Goal: Task Accomplishment & Management: Use online tool/utility

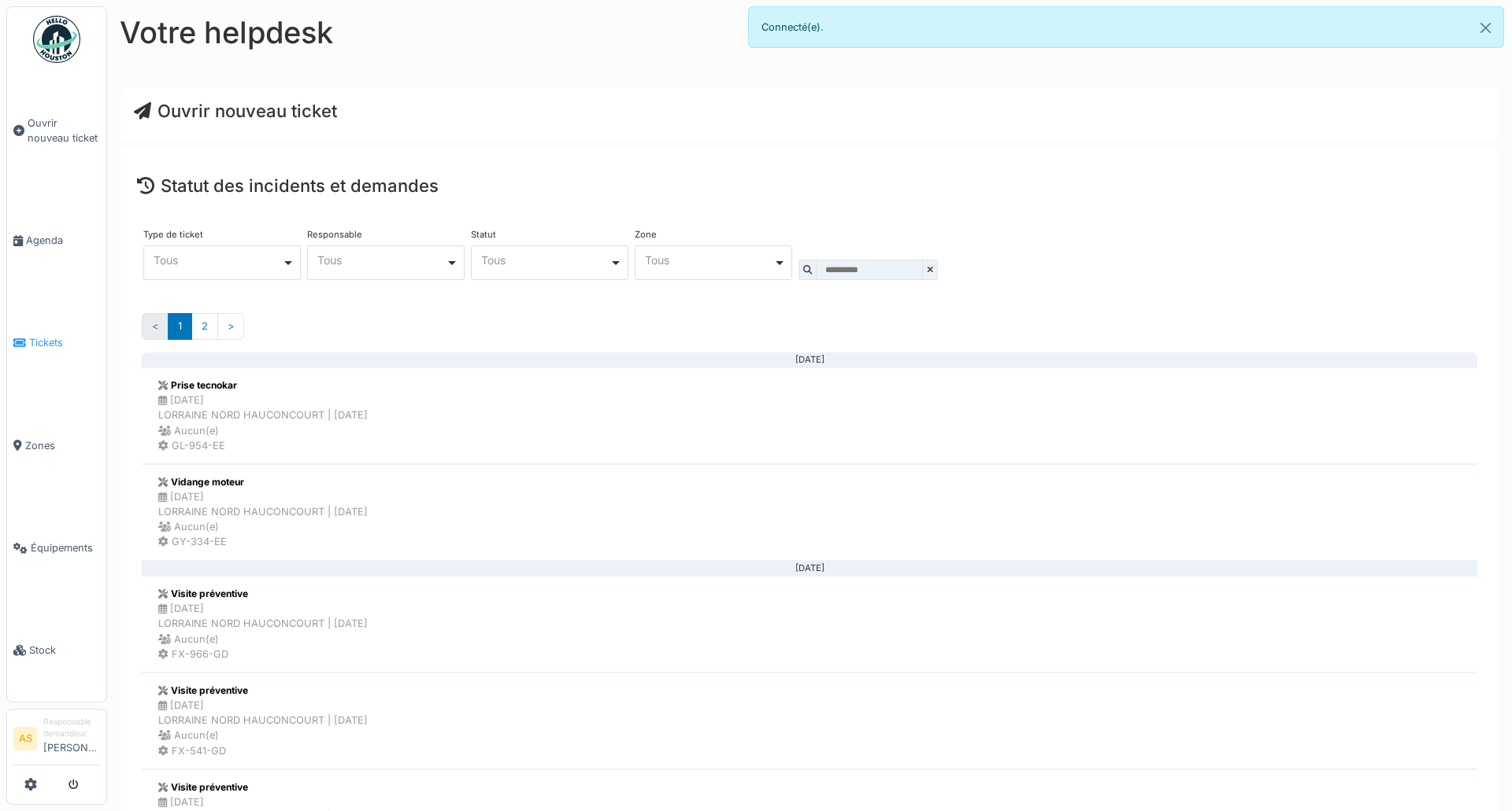
click at [63, 339] on span "Tickets" at bounding box center [64, 343] width 71 height 15
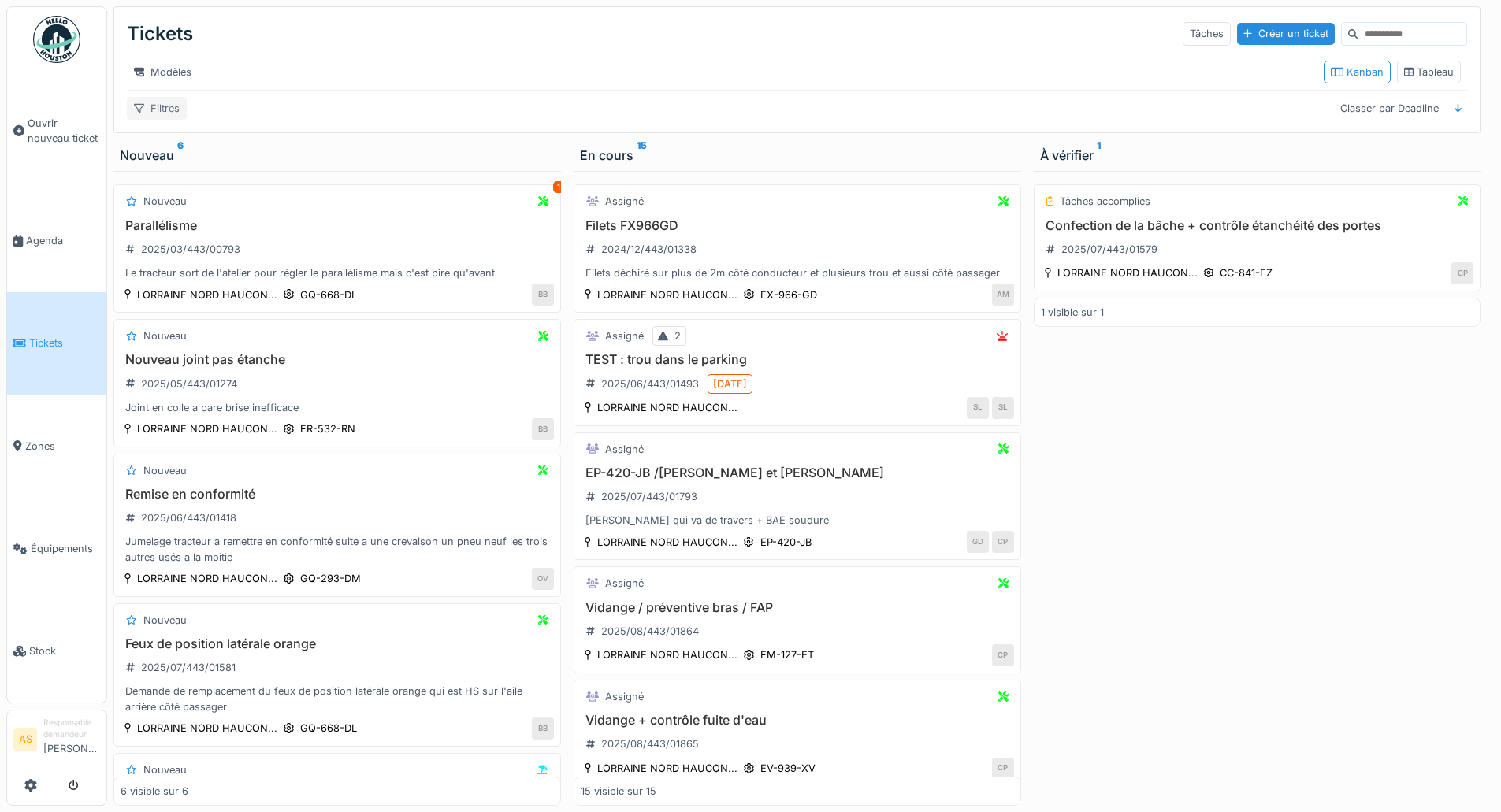
click at [162, 120] on div "Filtres" at bounding box center [157, 108] width 60 height 23
click at [62, 336] on span "Tickets" at bounding box center [64, 343] width 71 height 15
click at [71, 792] on button "submit" at bounding box center [73, 786] width 31 height 26
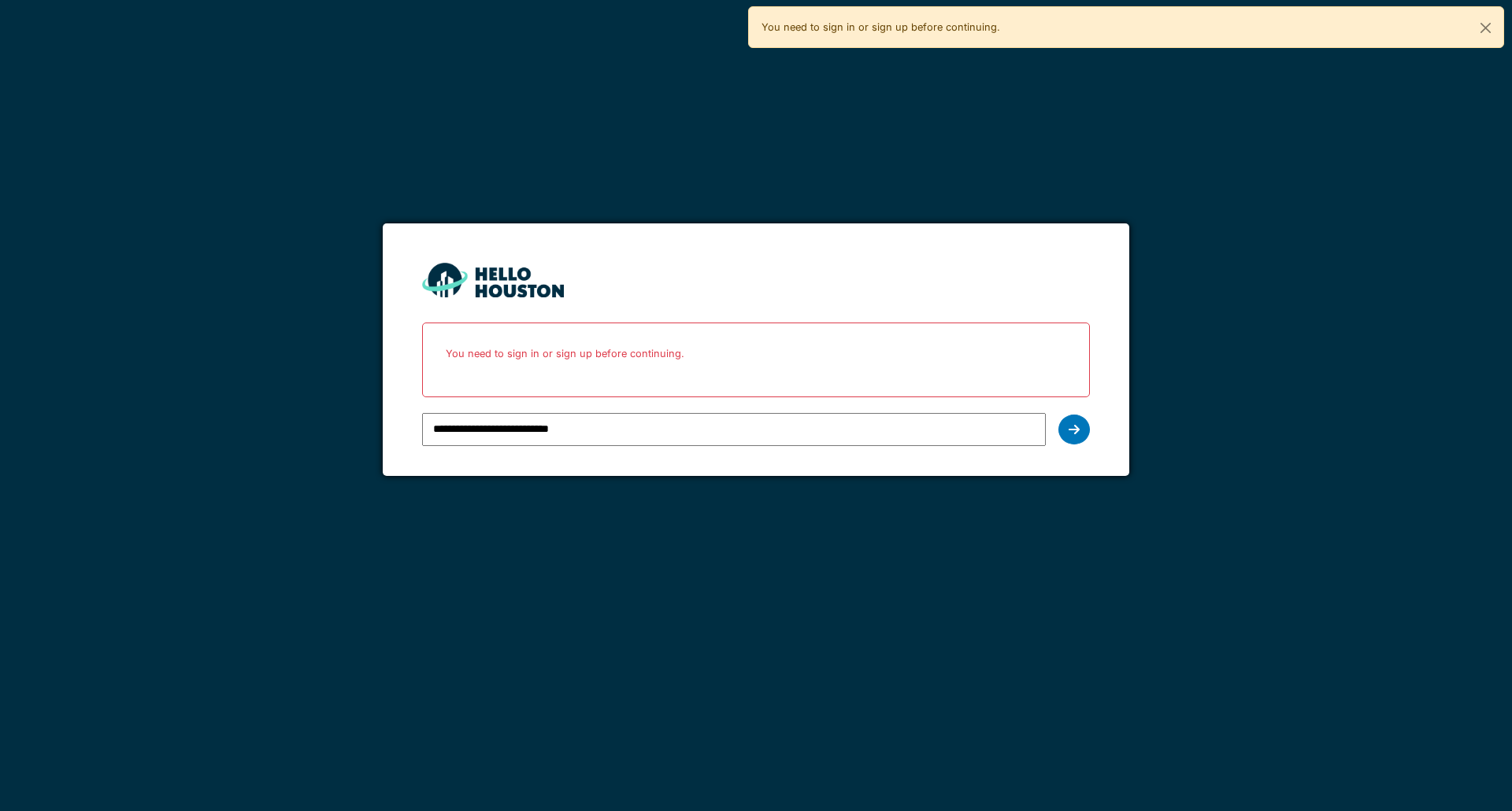
drag, startPoint x: 0, startPoint y: 0, endPoint x: 636, endPoint y: 434, distance: 770.0
click at [636, 434] on input "**********" at bounding box center [734, 429] width 623 height 33
type input "**********"
click at [1077, 423] on icon at bounding box center [1073, 429] width 11 height 13
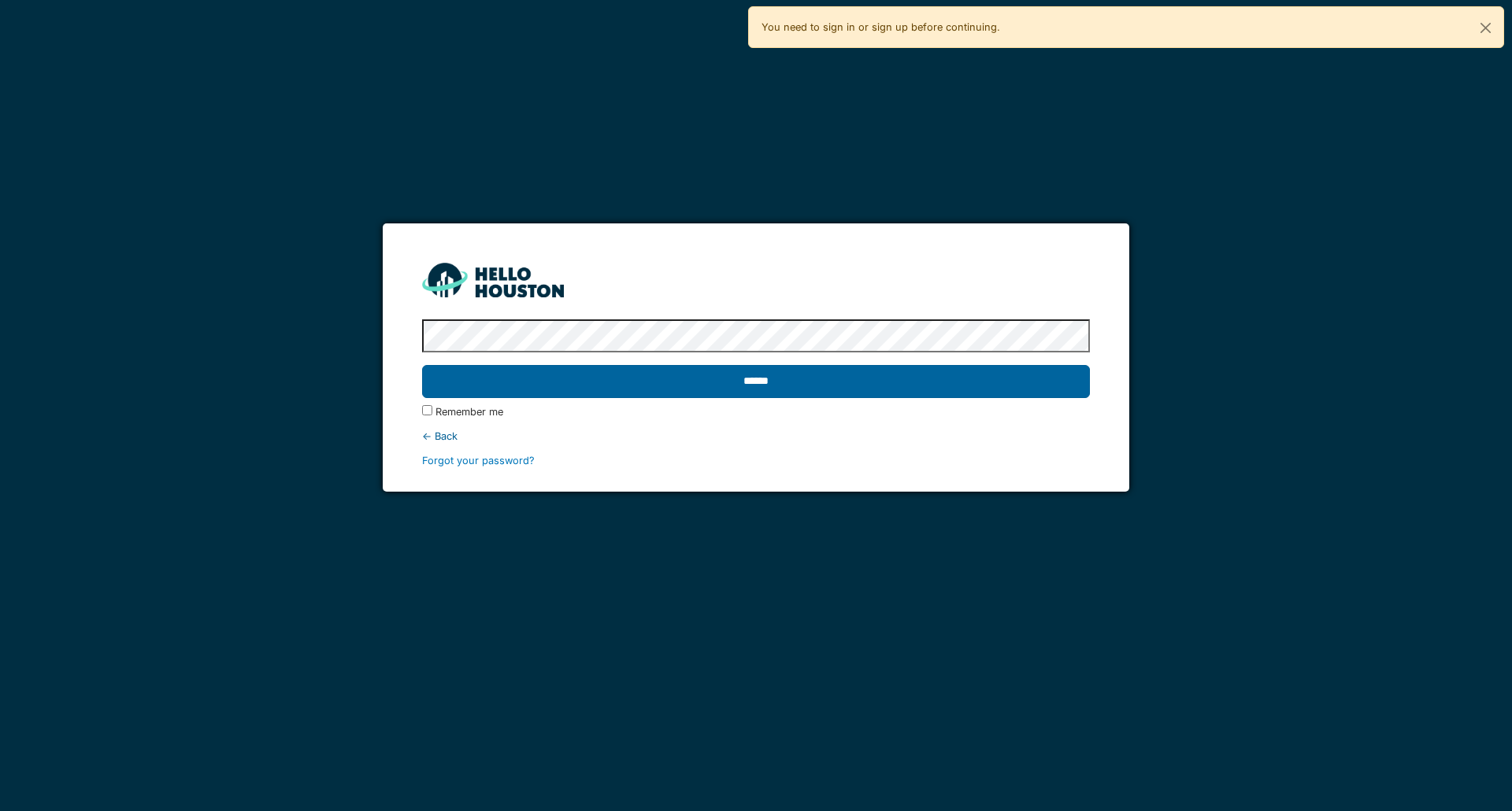
click at [881, 385] on input "******" at bounding box center [756, 381] width 667 height 33
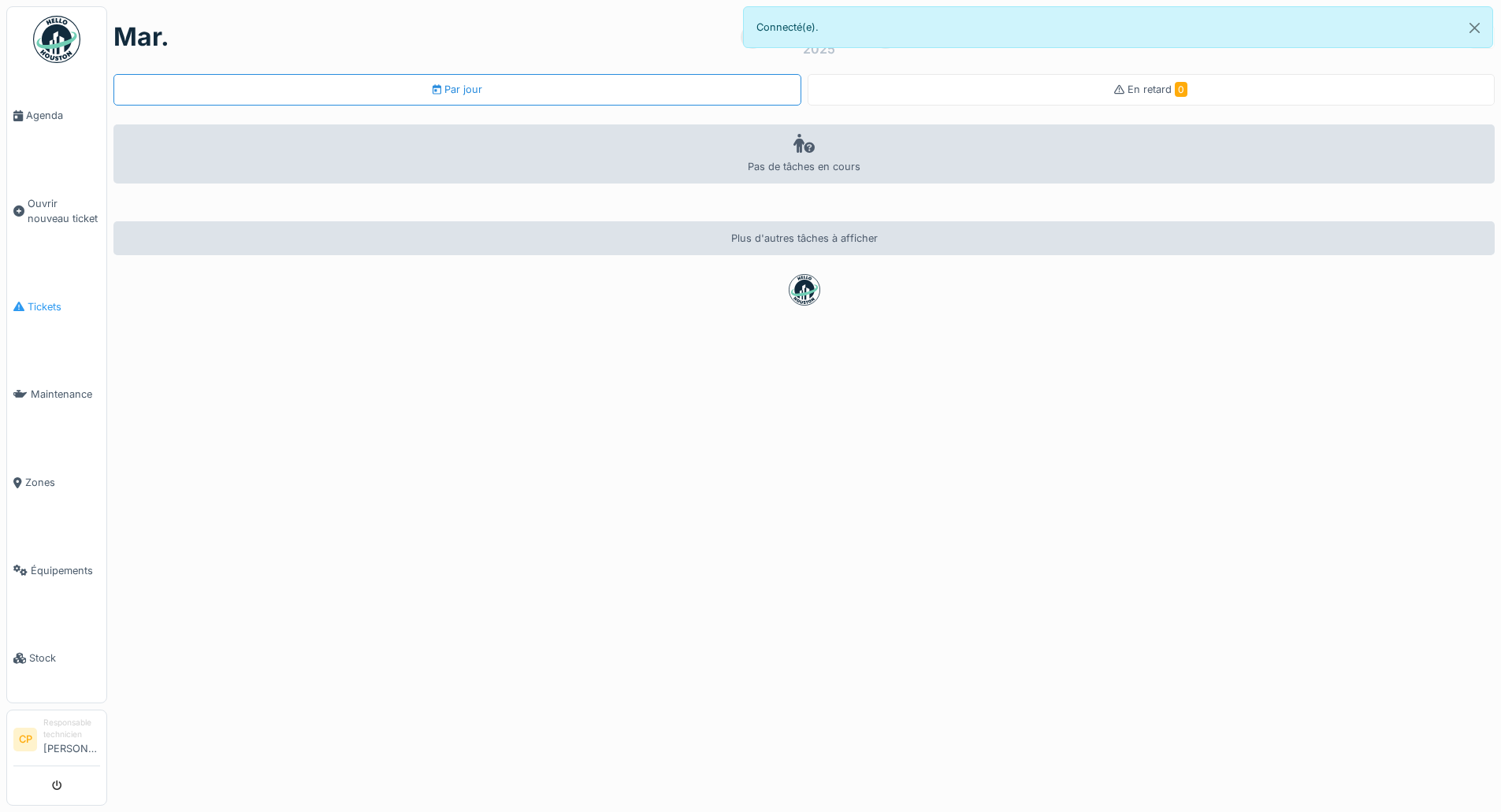
click at [56, 301] on span "Tickets" at bounding box center [63, 307] width 73 height 15
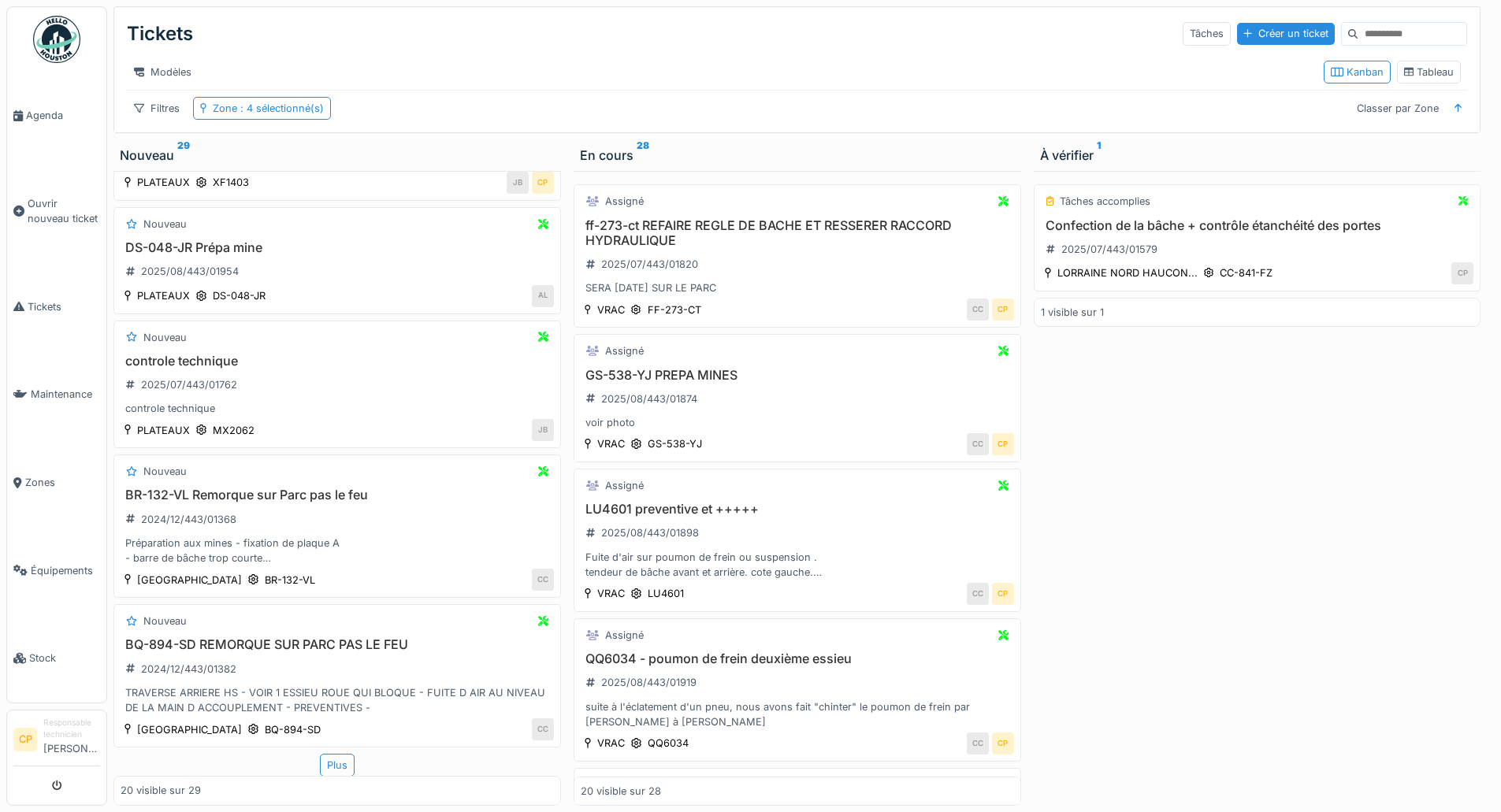
scroll to position [12, 0]
click at [329, 754] on div "Plus" at bounding box center [337, 765] width 35 height 23
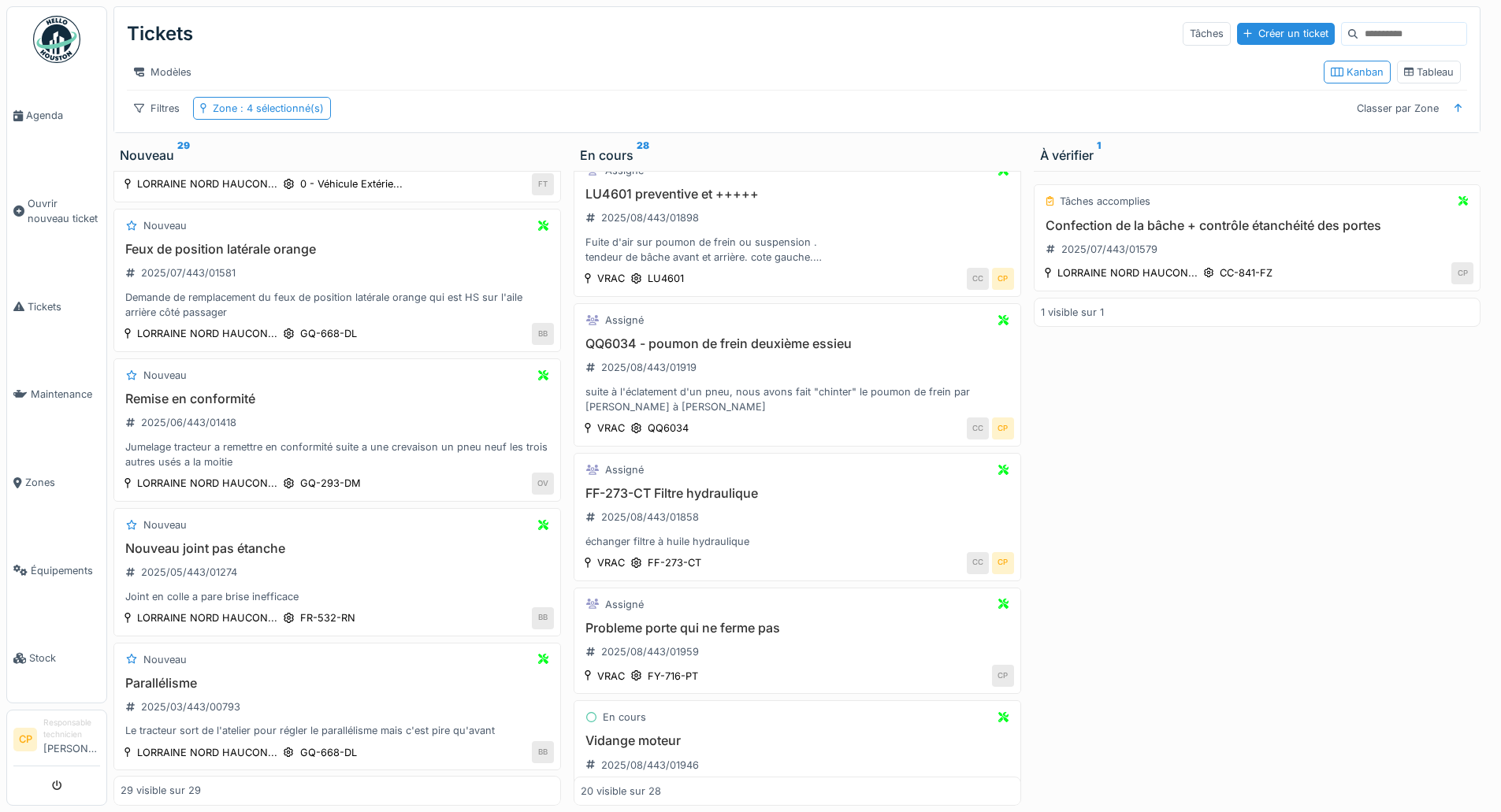
scroll to position [394, 0]
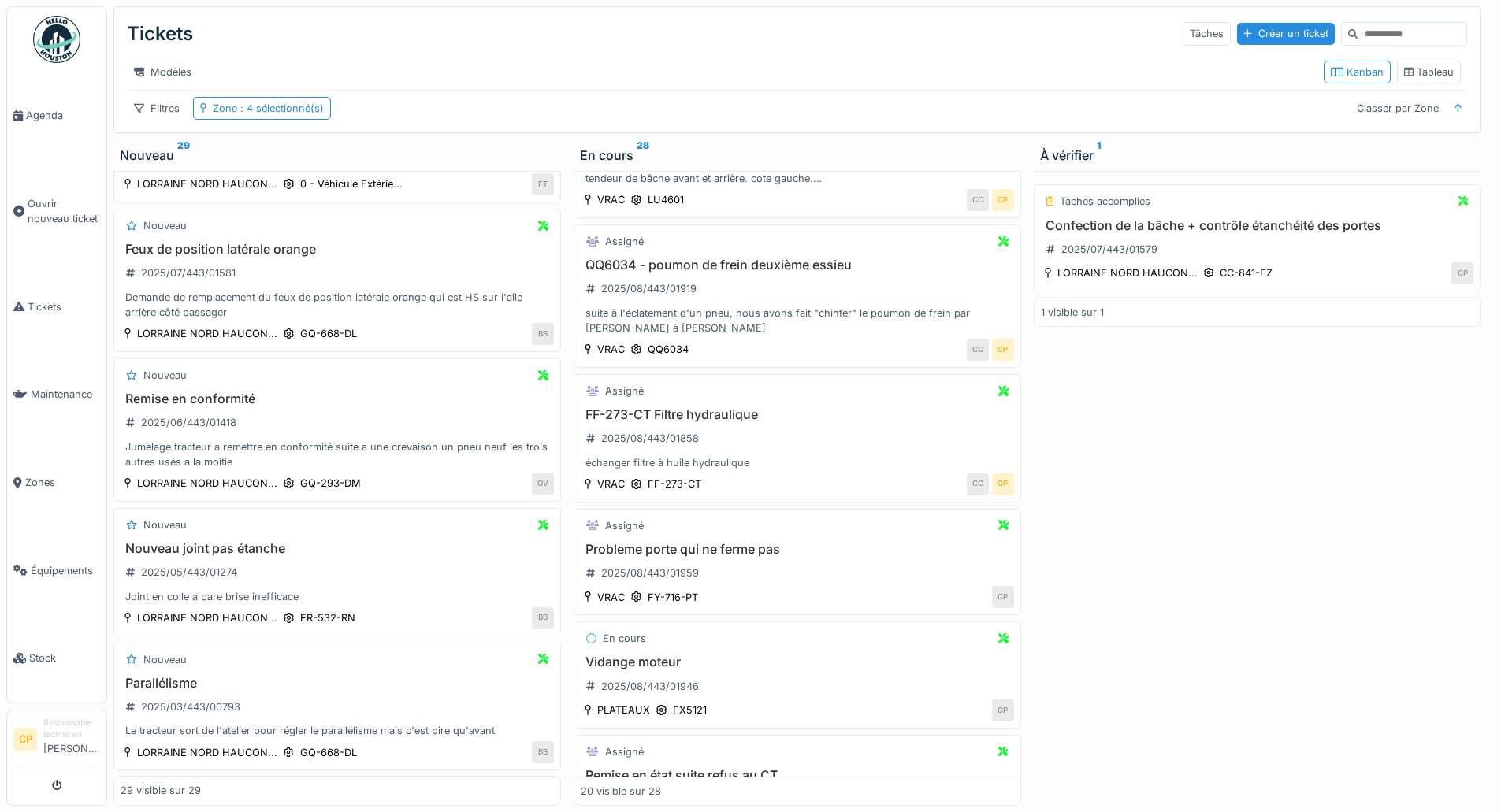
click at [1167, 512] on div "Tâches accomplies Confection de la bâche + contrôle étanchéité des portes 2025/…" at bounding box center [1258, 488] width 447 height 635
click at [1222, 489] on div "Tâches accomplies Confection de la bâche + contrôle étanchéité des portes 2025/…" at bounding box center [1258, 488] width 447 height 635
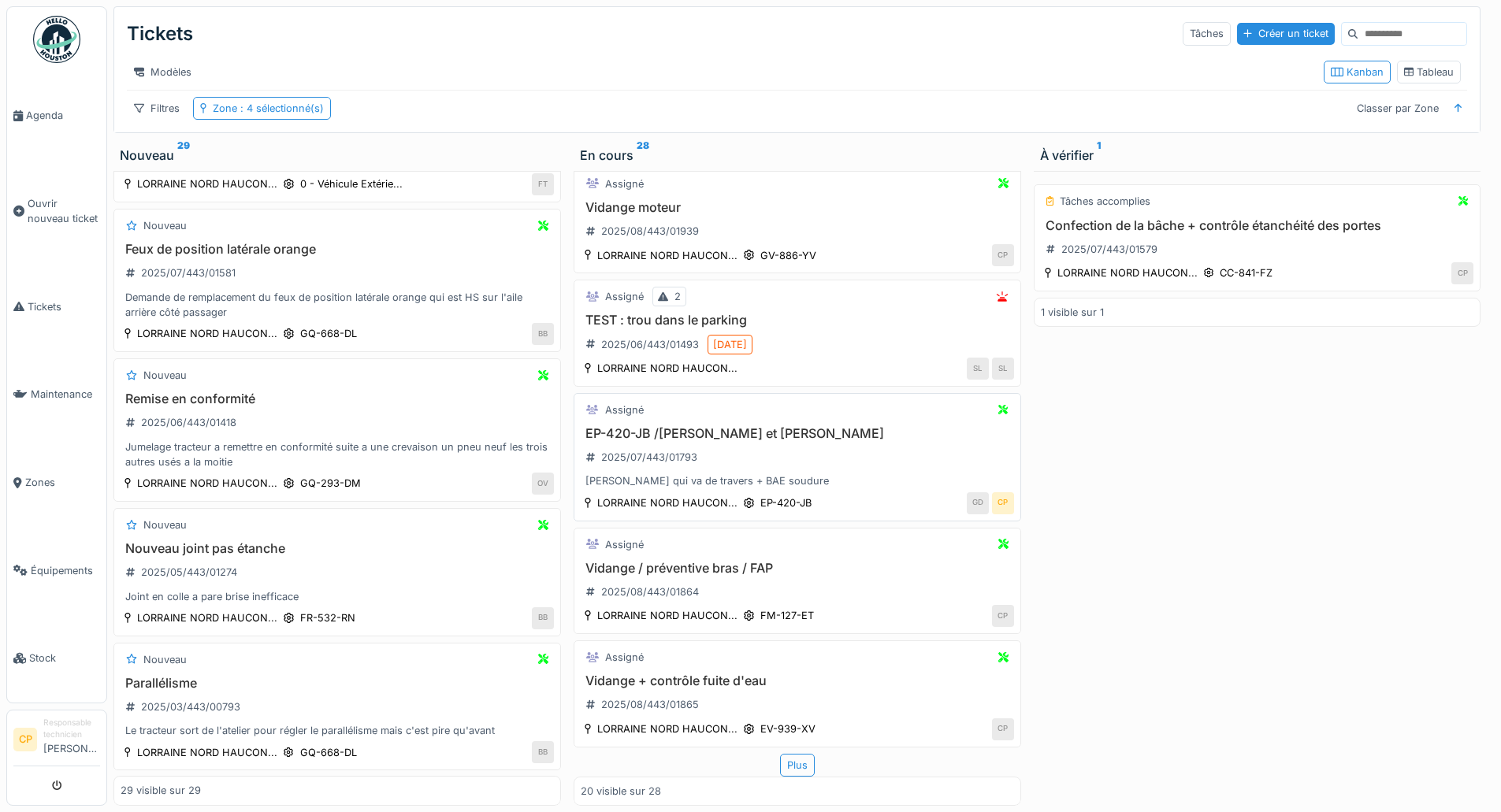
scroll to position [2017, 0]
click at [790, 765] on div "Plus" at bounding box center [797, 765] width 35 height 23
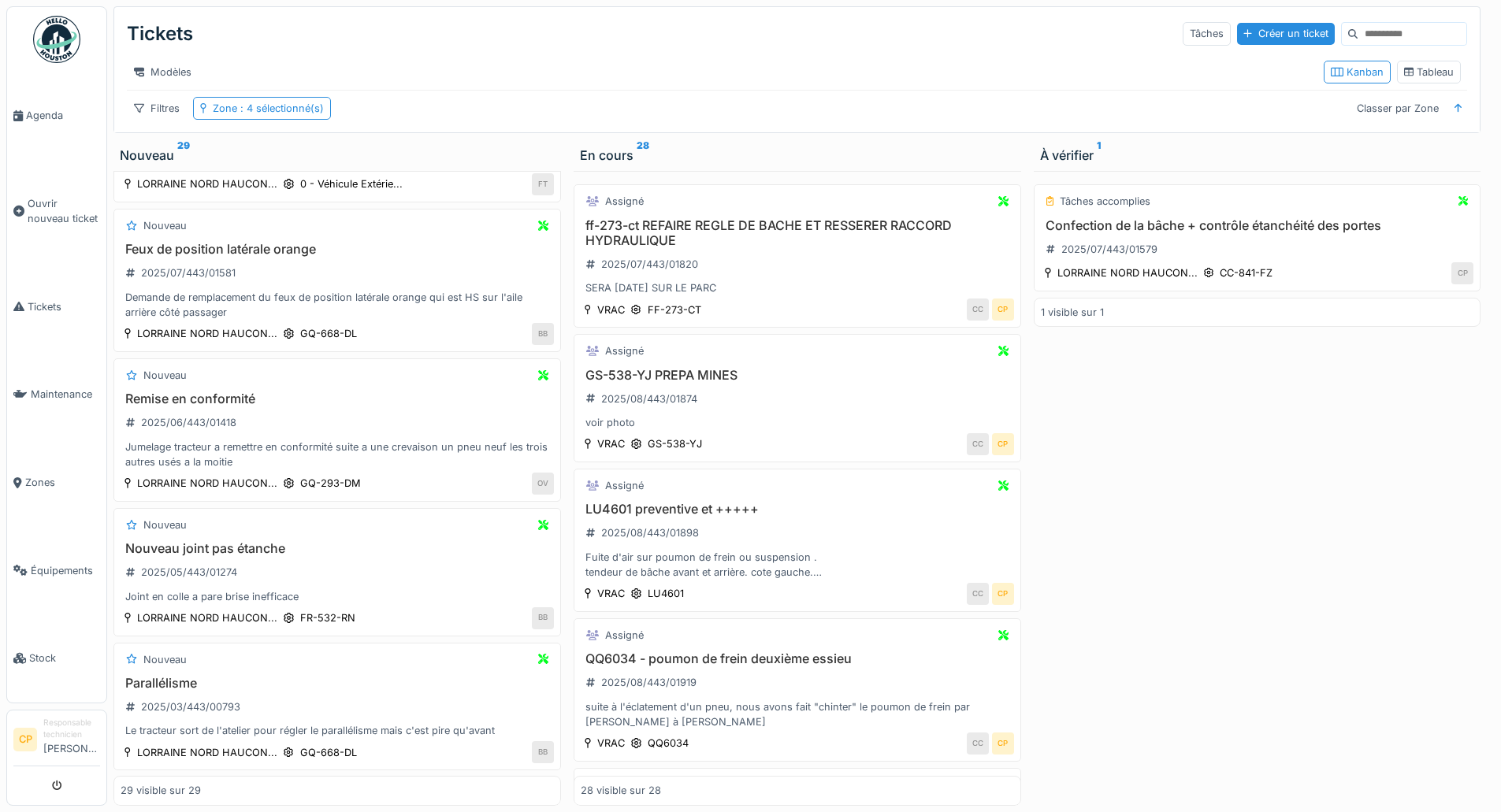
scroll to position [0, 0]
